Goal: Book appointment/travel/reservation

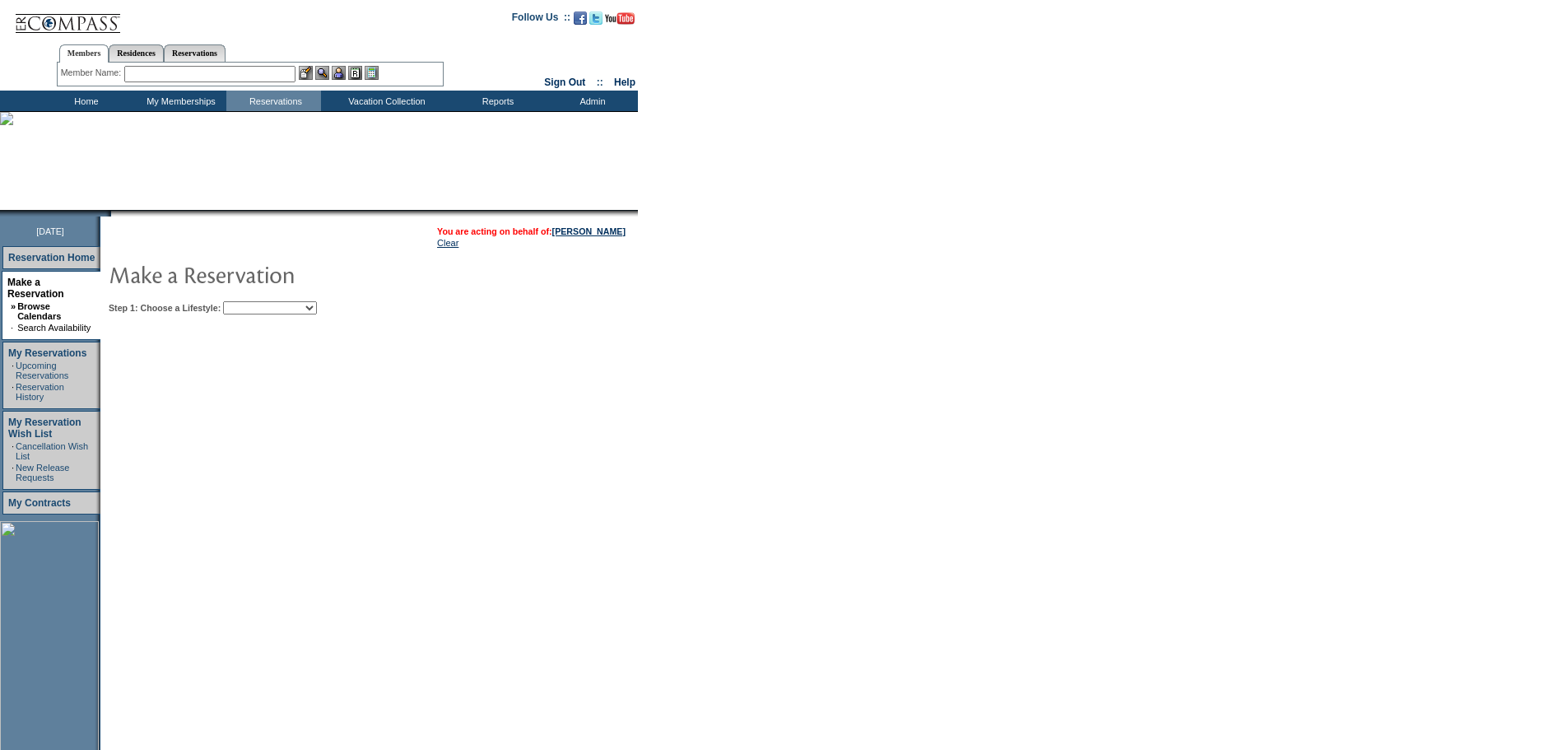
click at [317, 311] on select "Beach Leisure Metropolitan Mountain OIAL for Adventure OIAL for Couples OIAL fo…" at bounding box center [270, 309] width 94 height 14
select select "Beach"
click at [251, 303] on select "Beach Leisure Metropolitan Mountain OIAL for Adventure OIAL for Couples OIAL fo…" at bounding box center [270, 309] width 94 height 14
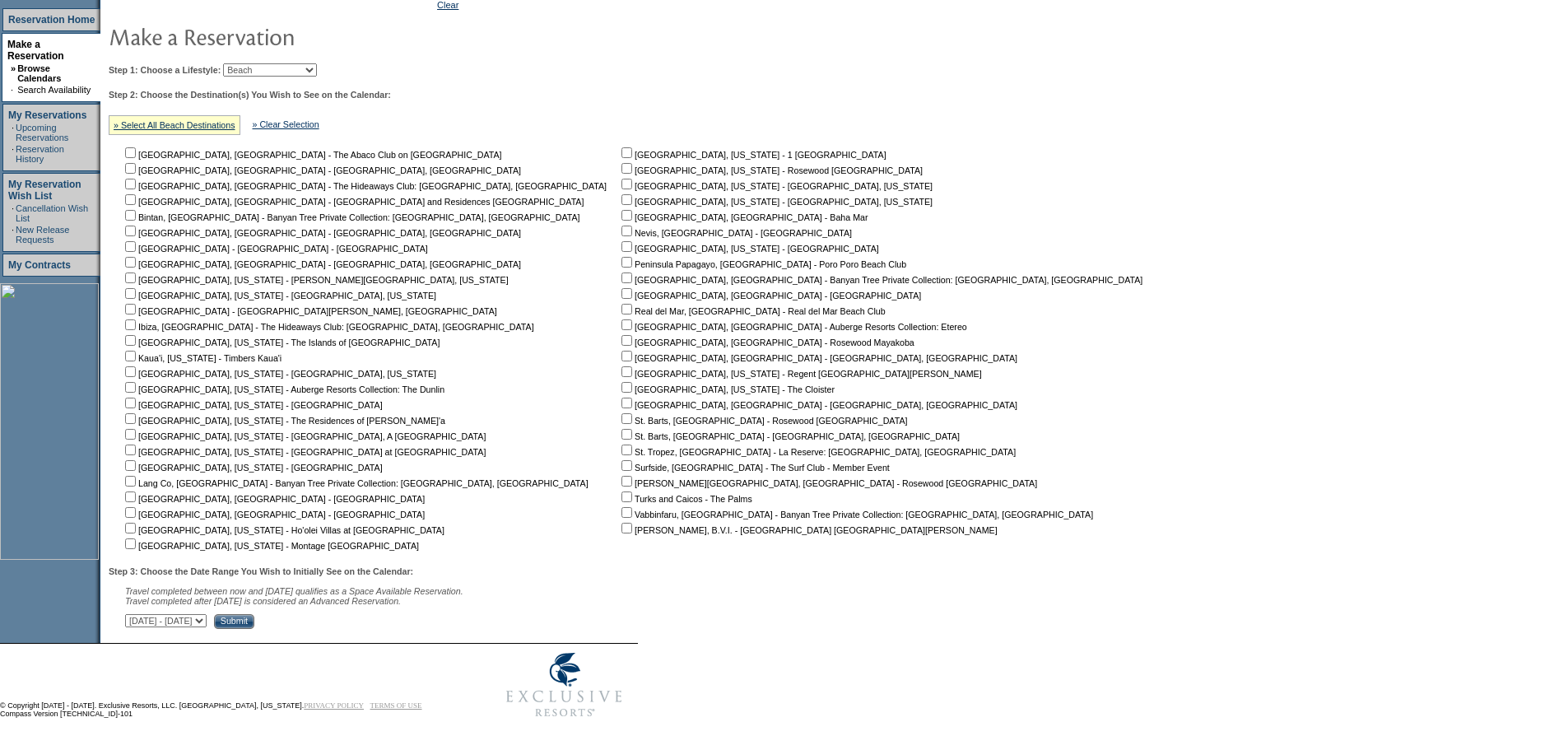
scroll to position [247, 0]
click at [207, 622] on select "[DATE] - [DATE] [DATE] - [DATE] [DATE] - [DATE] [DATE] - [DATE] [DATE] - [DATE]…" at bounding box center [166, 621] width 82 height 14
select select "[DATE]|[DATE]"
click at [134, 614] on select "[DATE] - [DATE] [DATE] - [DATE] [DATE] - [DATE] [DATE] - [DATE] [DATE] - [DATE]…" at bounding box center [166, 621] width 82 height 14
click at [222, 120] on link "» Select All Beach Destinations" at bounding box center [175, 125] width 122 height 10
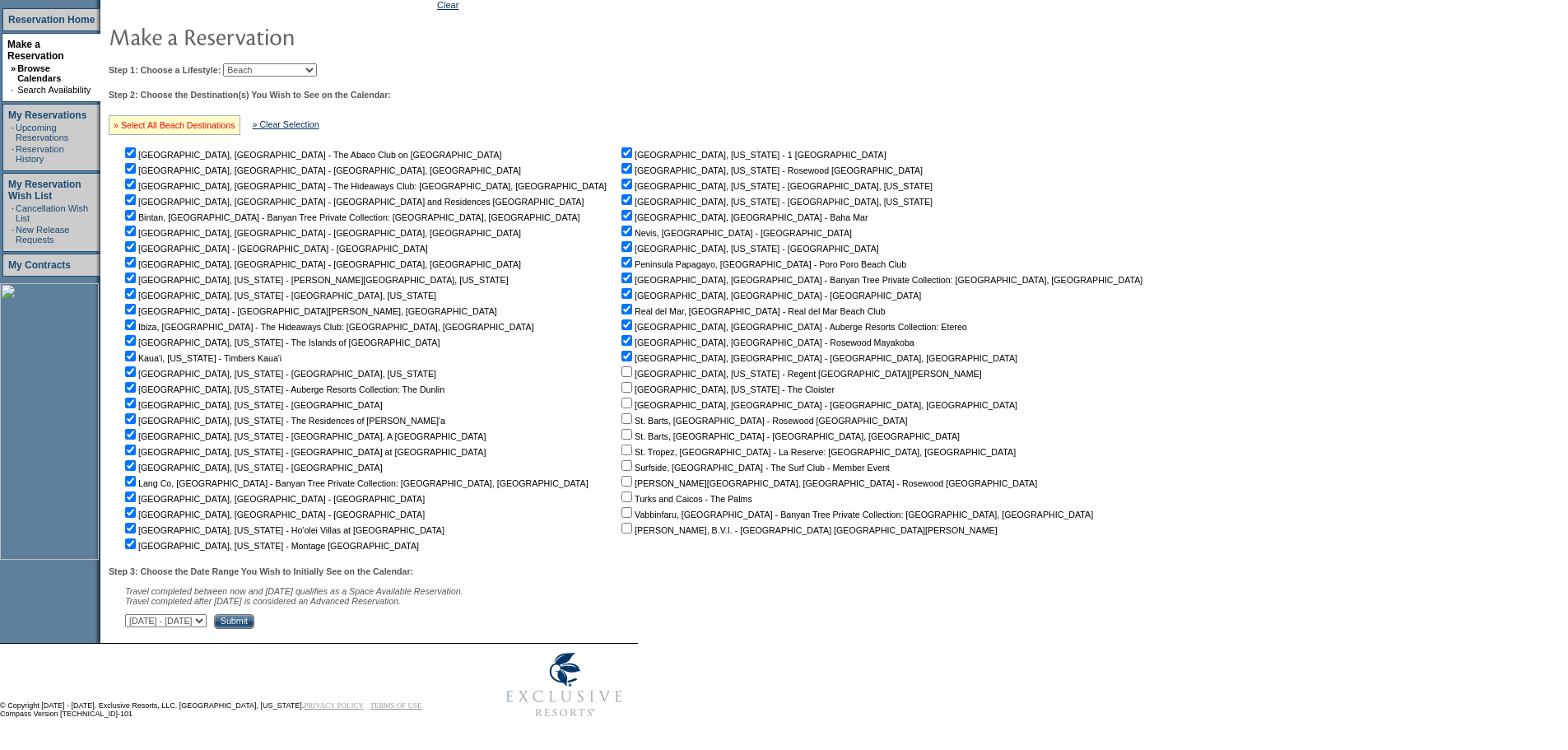
checkbox input "true"
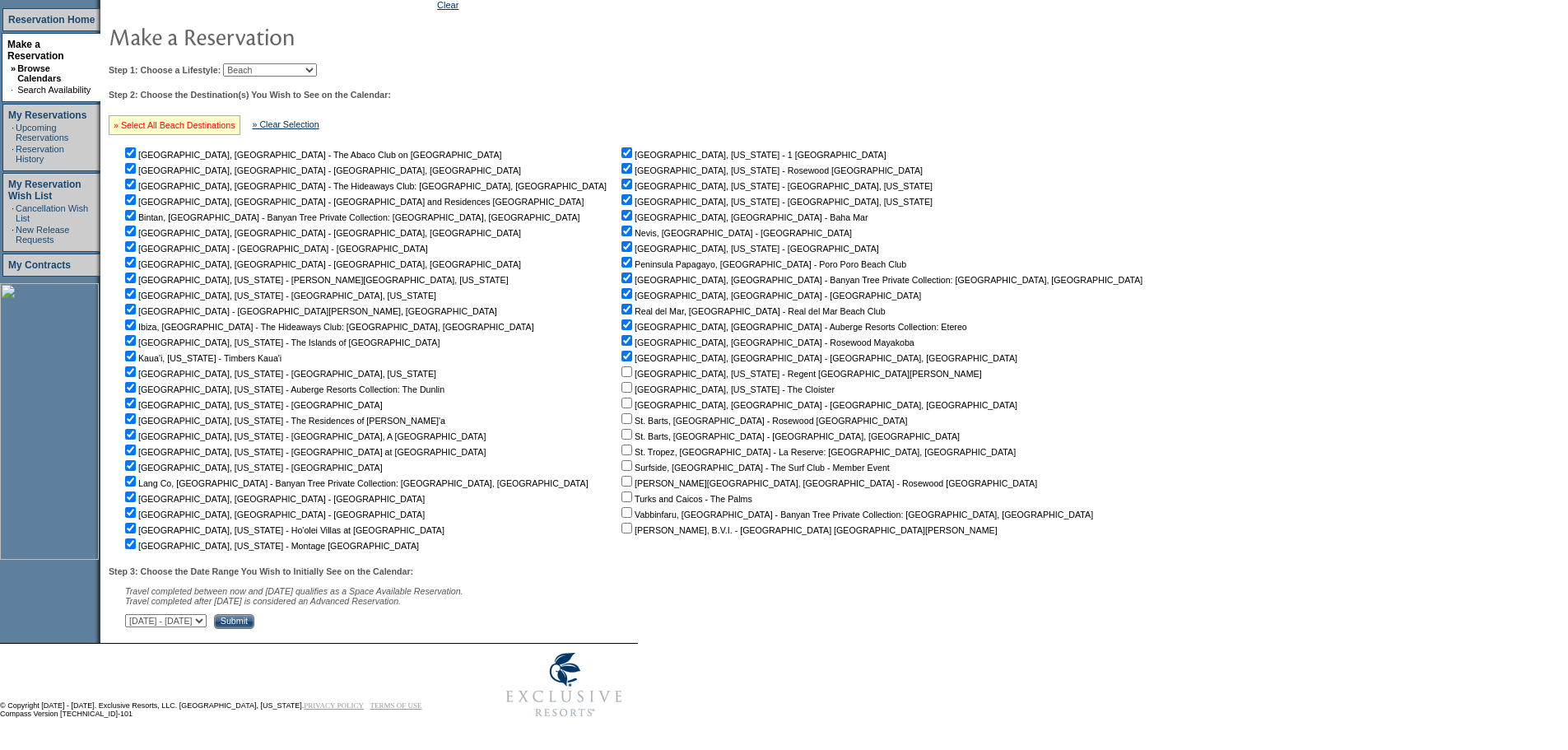
checkbox input "true"
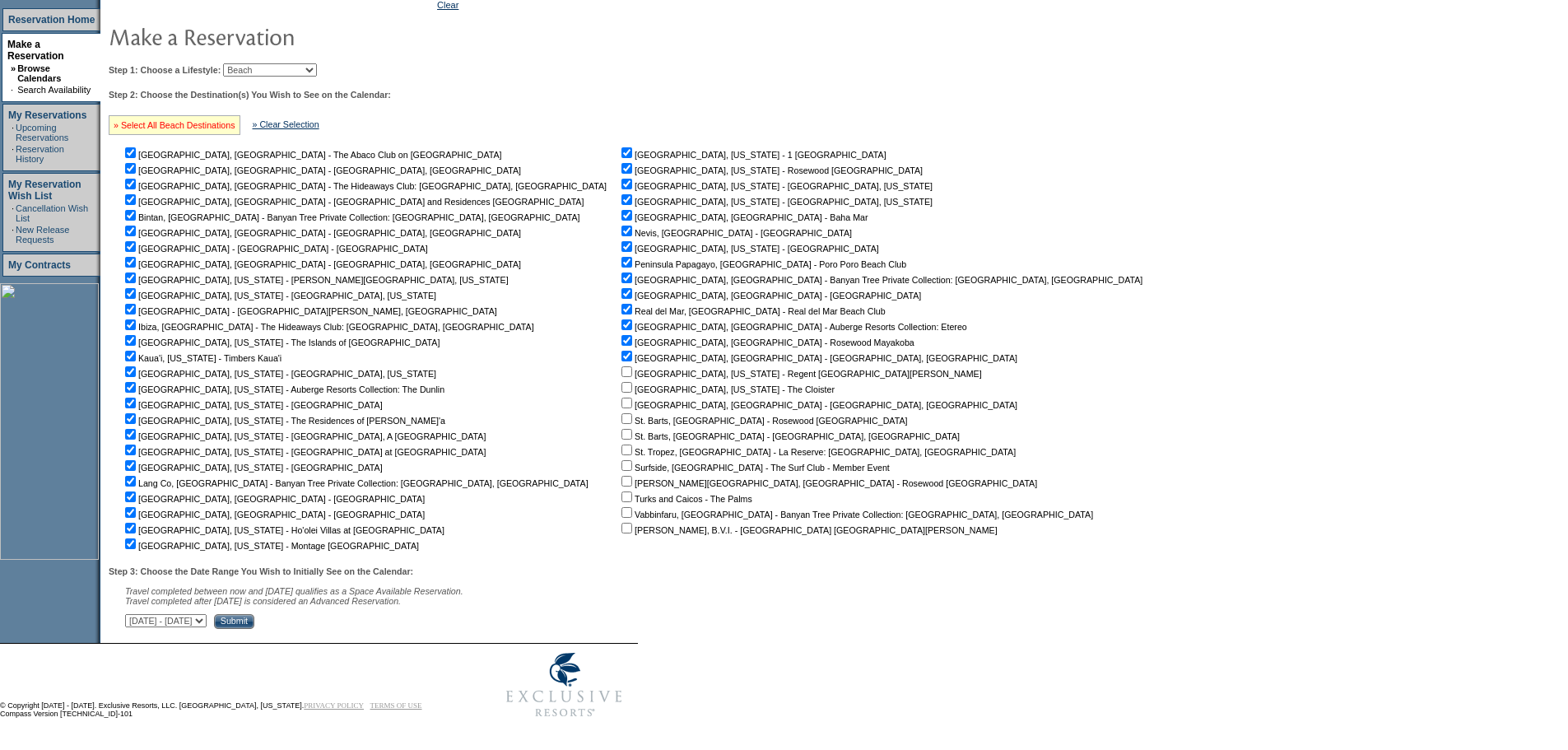
checkbox input "true"
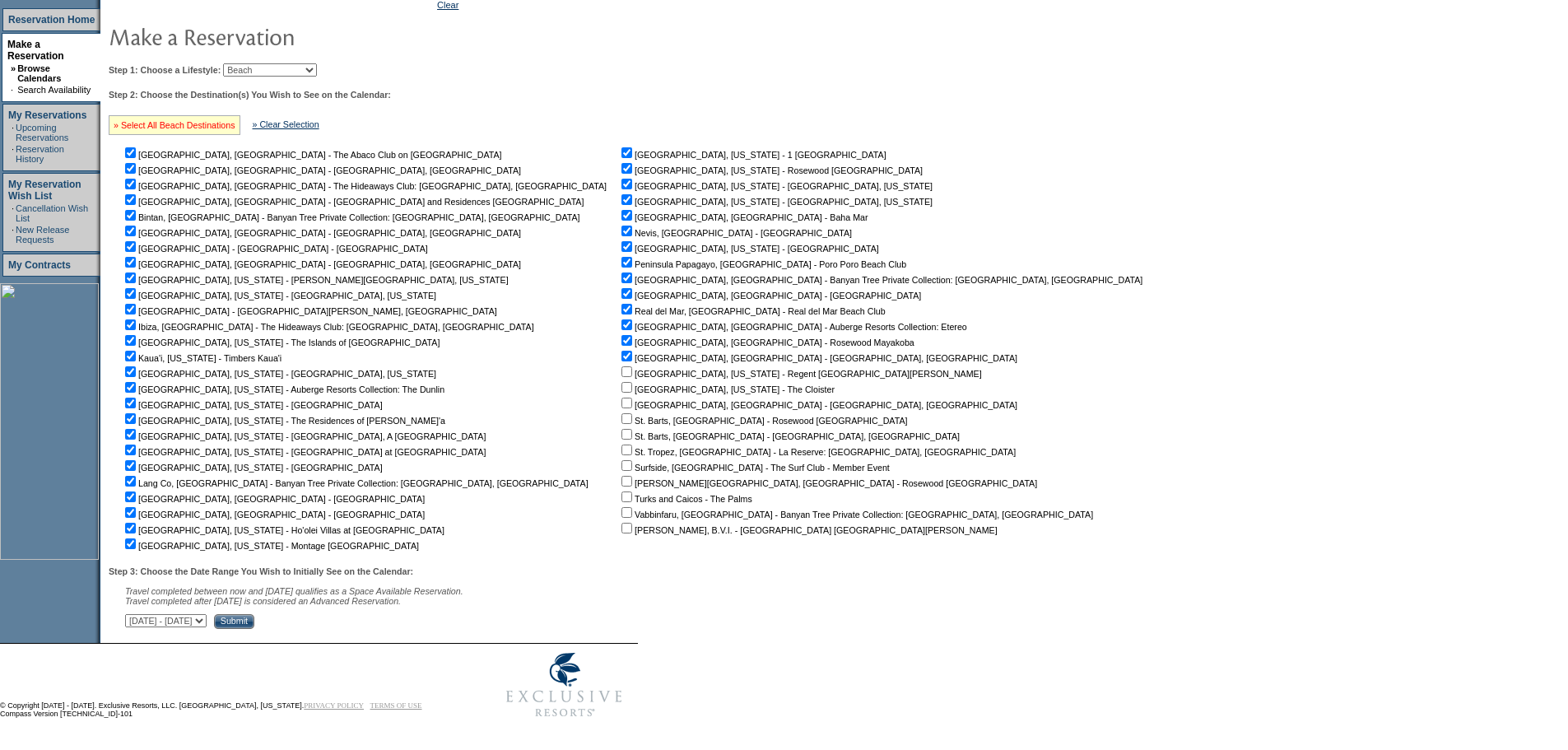
checkbox input "true"
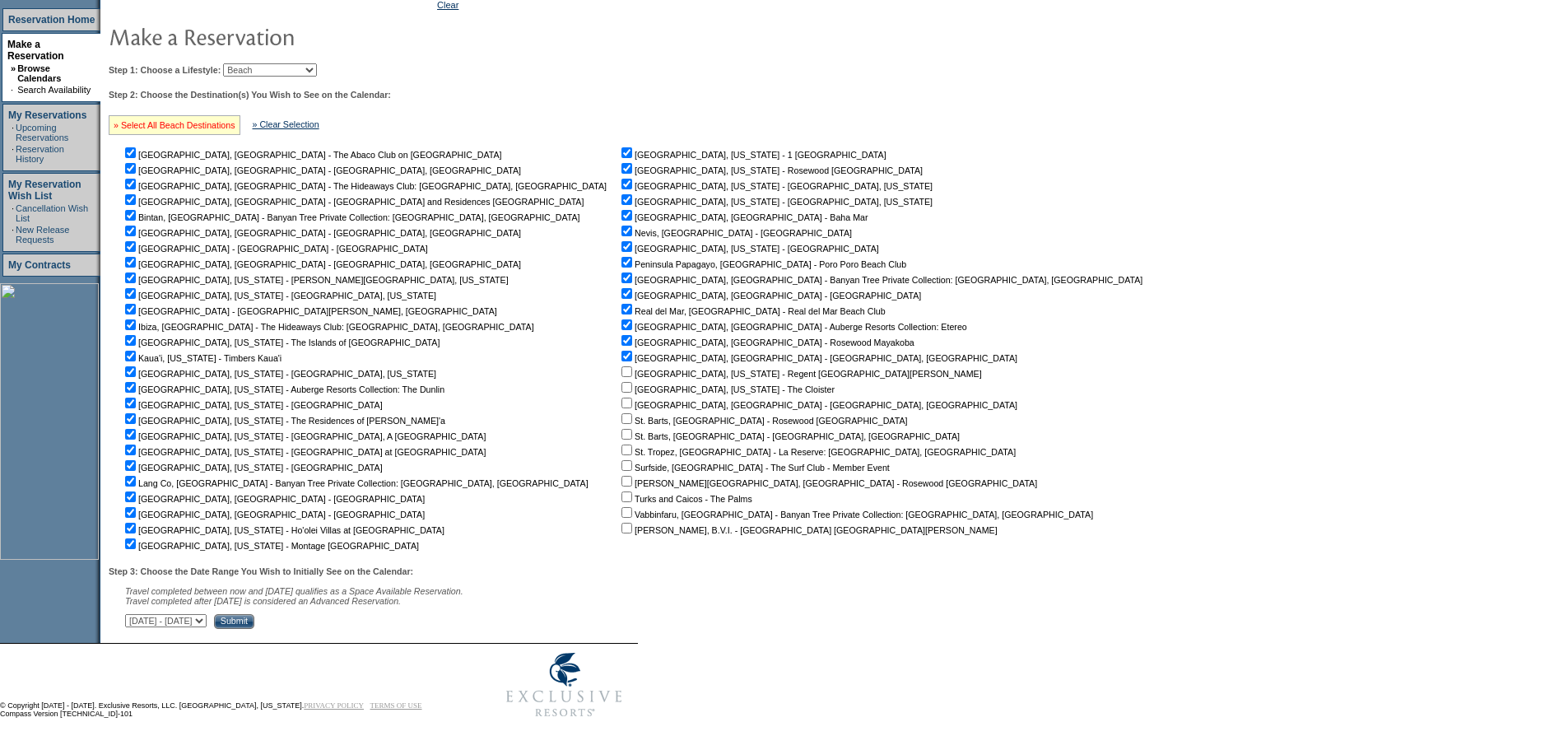
checkbox input "true"
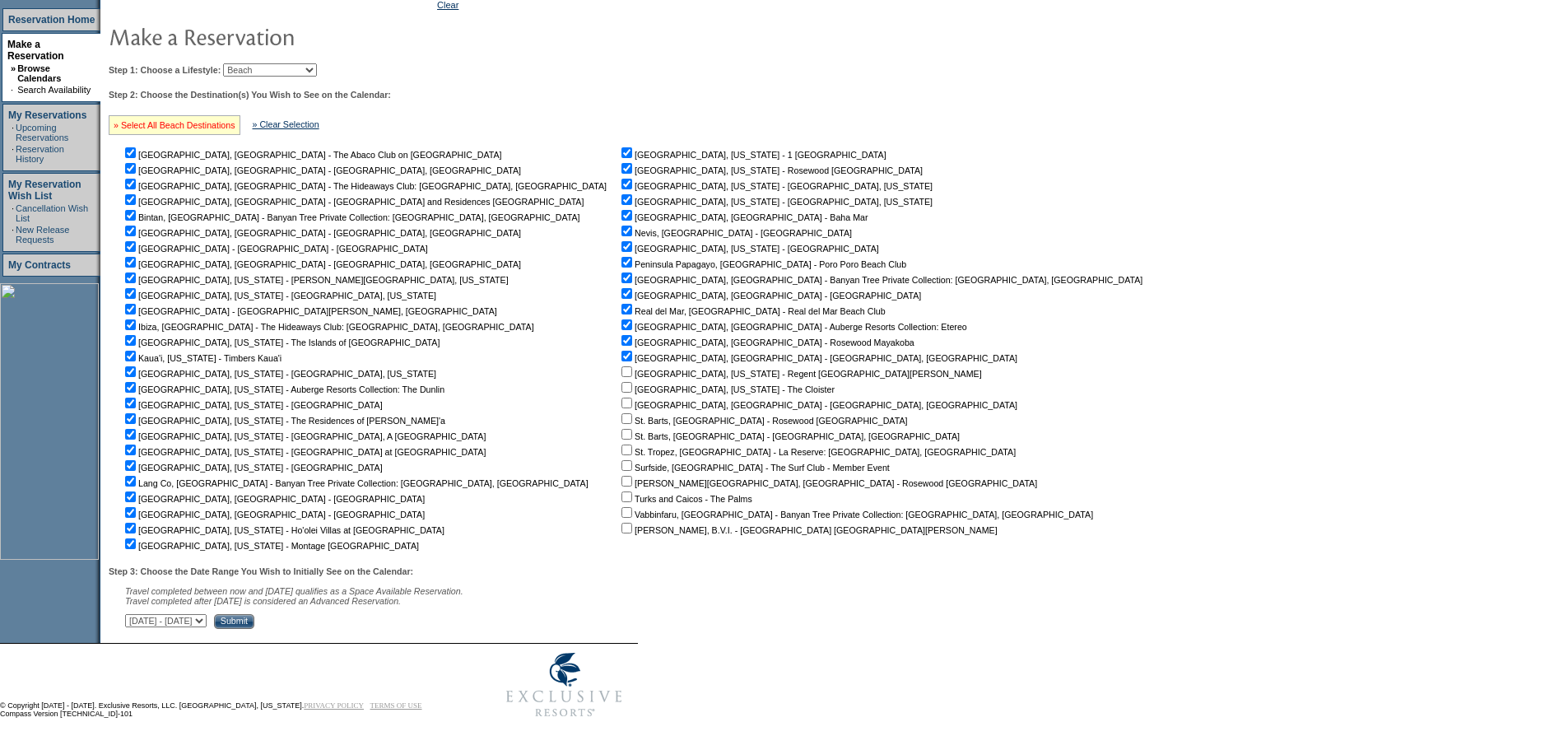
checkbox input "true"
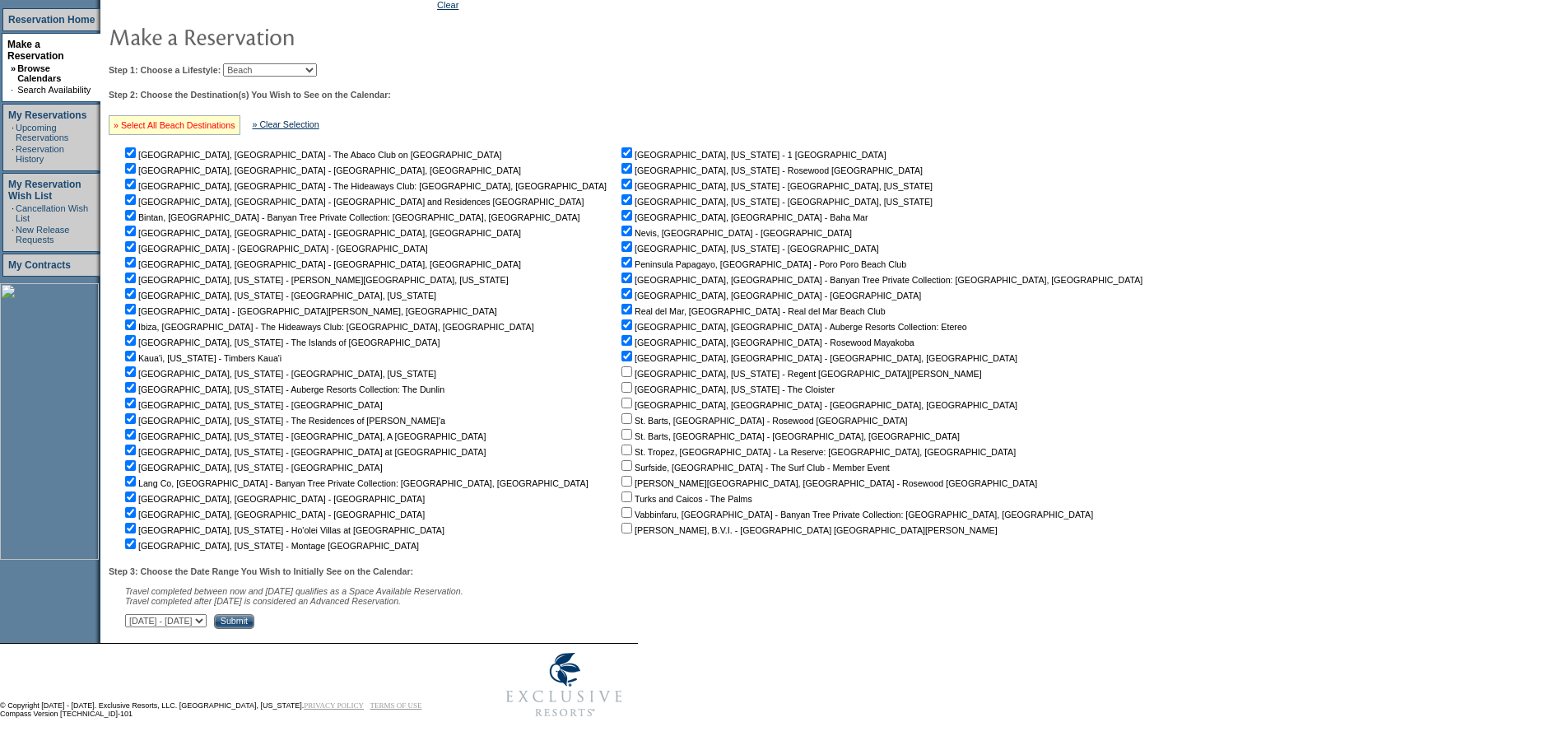
checkbox input "true"
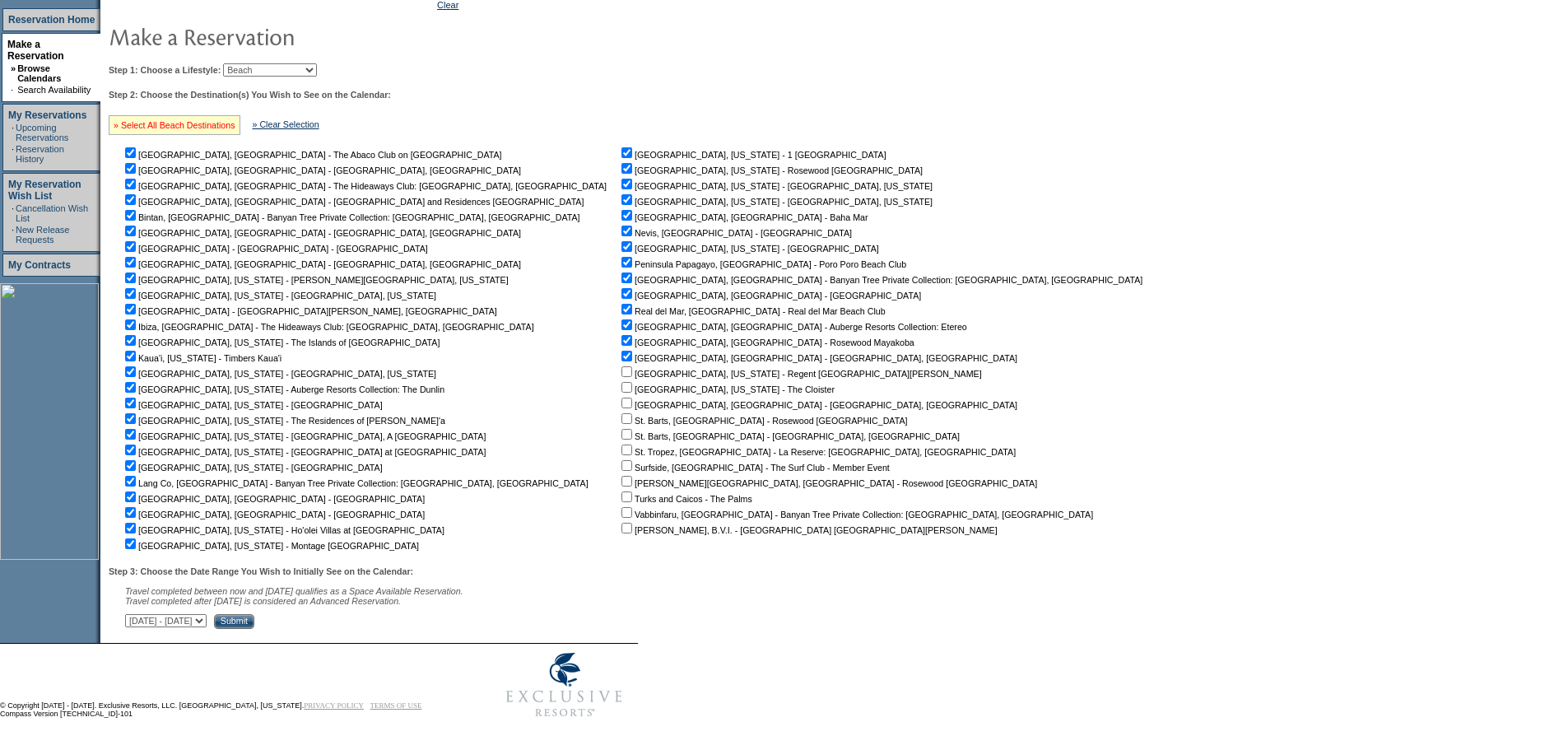
checkbox input "true"
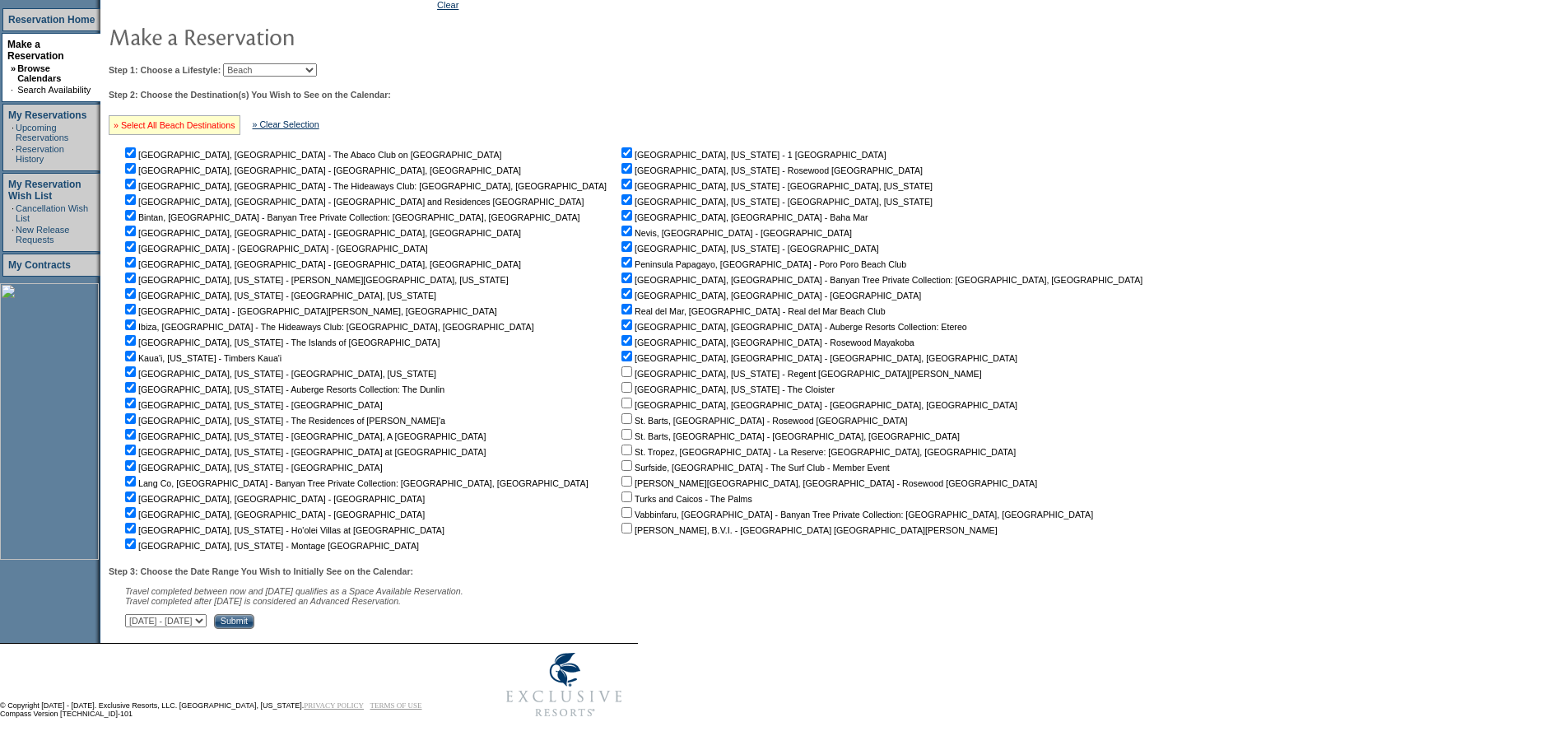
checkbox input "true"
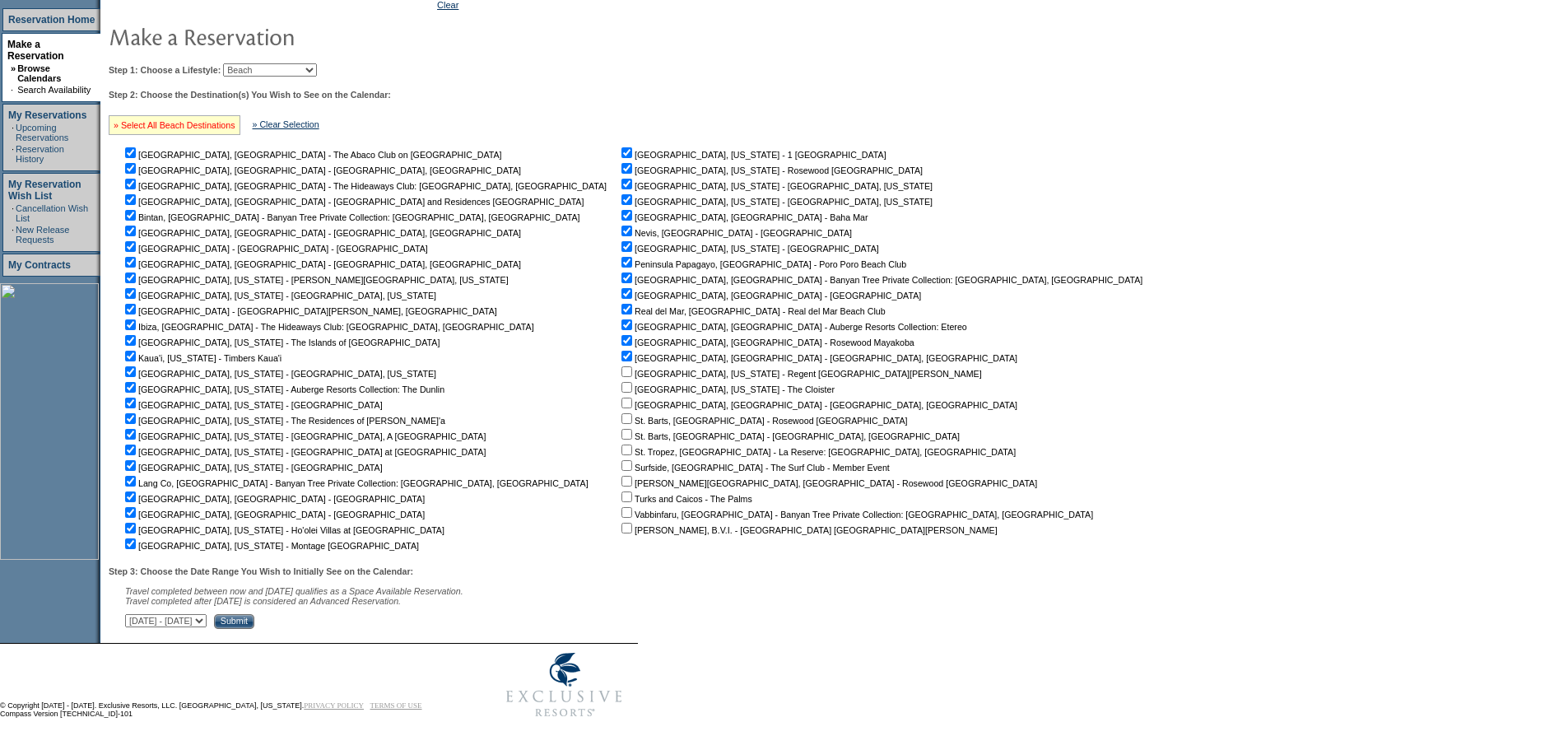
checkbox input "true"
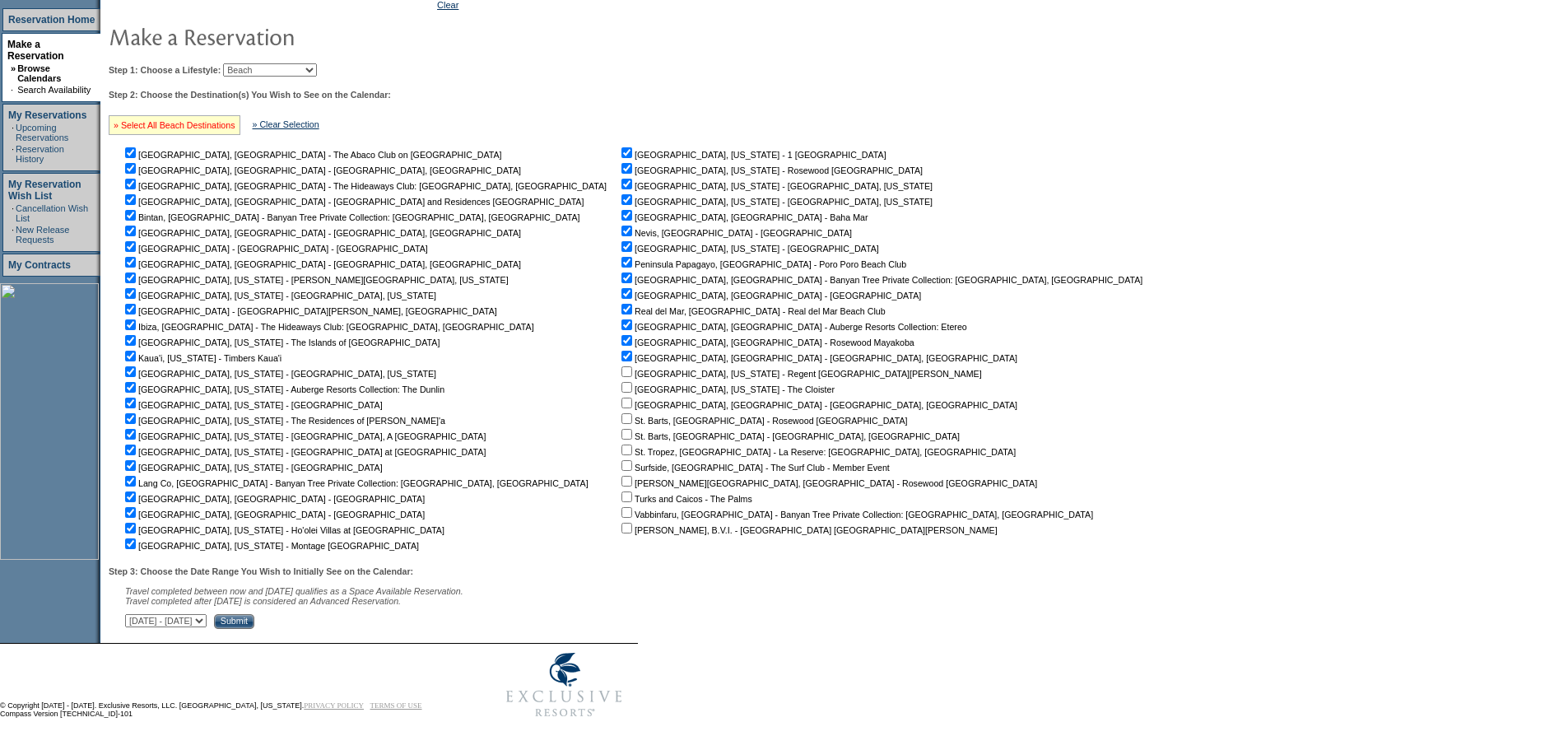
checkbox input "true"
click at [254, 617] on input "Submit" at bounding box center [235, 621] width 41 height 15
